Goal: Find specific page/section: Find specific page/section

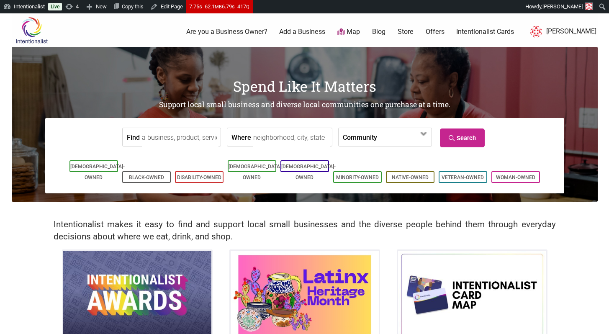
click at [481, 32] on link "Intentionalist Cards" at bounding box center [485, 31] width 58 height 9
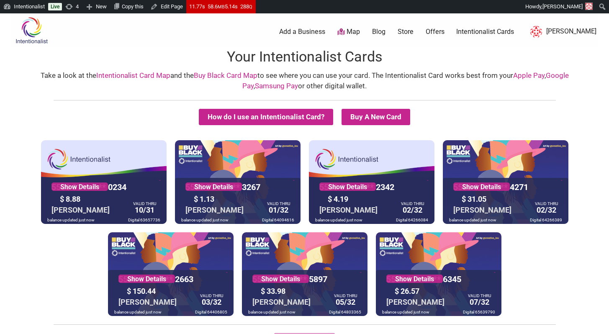
click at [26, 37] on img at bounding box center [32, 30] width 40 height 27
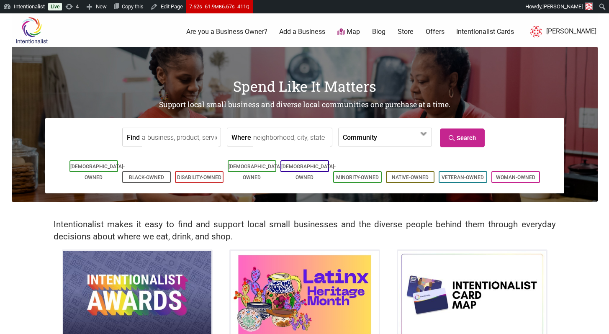
click at [414, 32] on link "Store" at bounding box center [406, 31] width 16 height 9
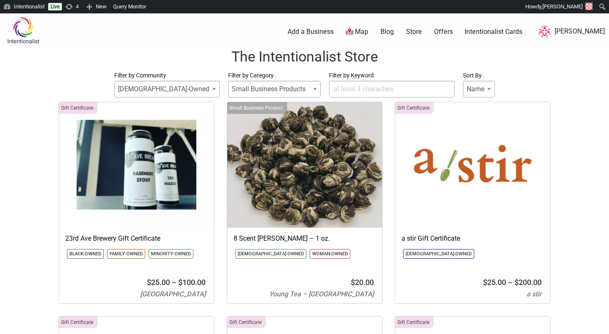
select select
